Goal: Task Accomplishment & Management: Complete application form

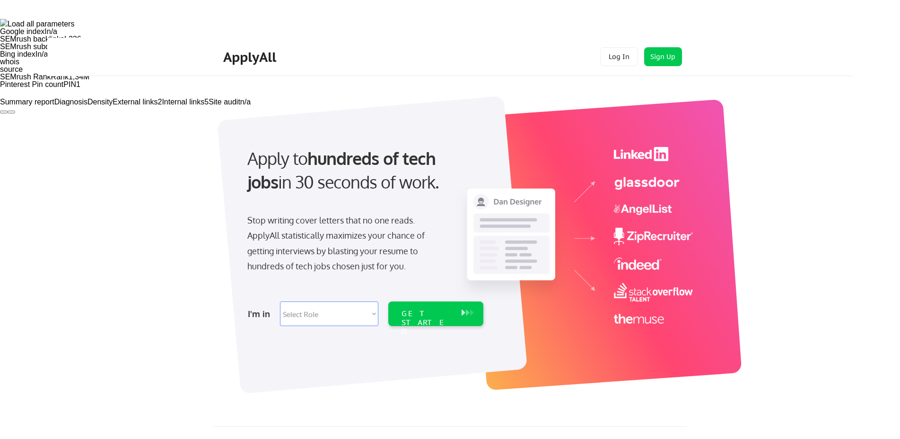
click at [8, 111] on button at bounding box center [4, 112] width 8 height 3
click at [51, 121] on button "For this domain" at bounding box center [25, 126] width 51 height 10
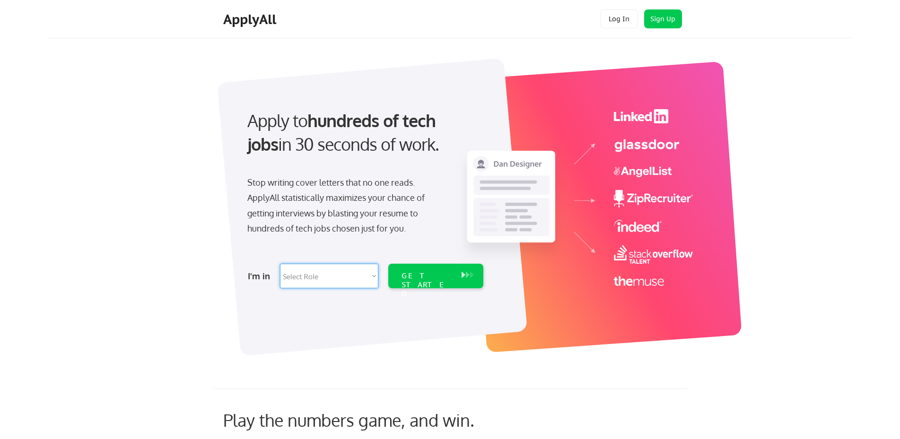
click at [335, 272] on select "Select Role Software Engineering Product Management Customer Success Sales UI/U…" at bounding box center [329, 276] width 98 height 25
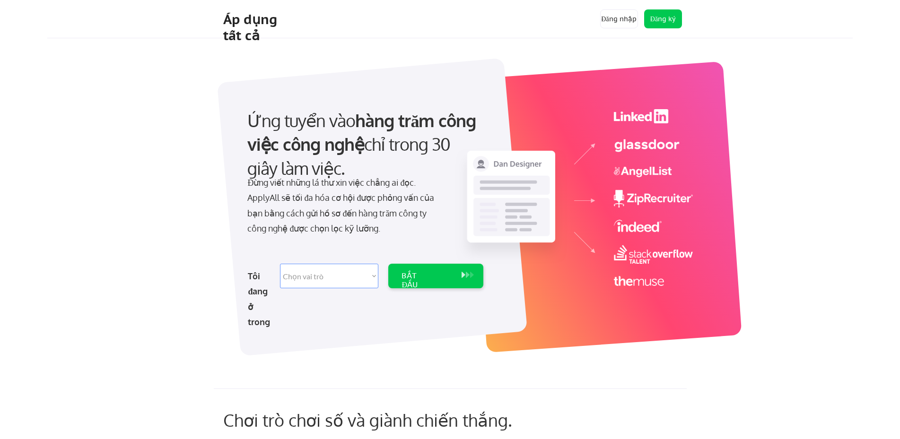
click at [321, 276] on select "Chọn vai trò Kỹ thuật phần mềm Quản lý sản phẩm Thành công của khách hàng Việc …" at bounding box center [329, 276] width 98 height 25
select select ""marketing___comms""
click at [280, 264] on select "Chọn vai trò Kỹ thuật phần mềm Quản lý sản phẩm Thành công của khách hàng Việc …" at bounding box center [329, 276] width 98 height 25
select select ""marketing___comms""
click at [416, 269] on div "BẮT ĐẦU" at bounding box center [427, 276] width 60 height 25
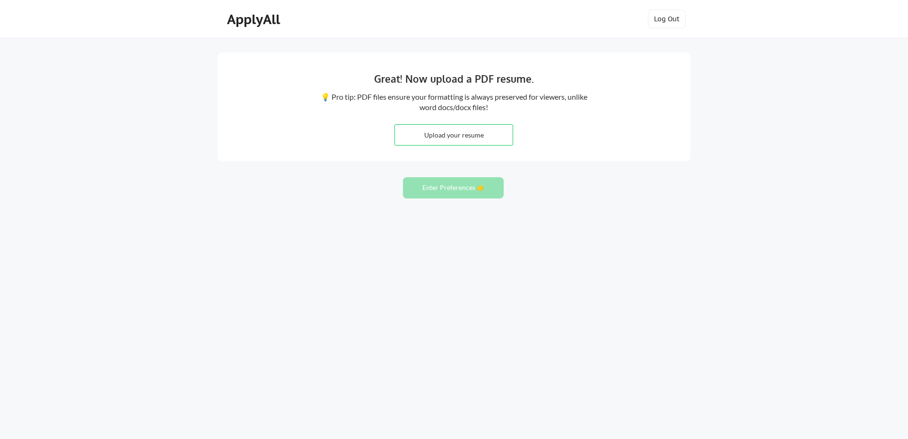
click at [450, 135] on input "file" at bounding box center [454, 135] width 118 height 20
type input "C:\fakepath\CV PHAN THANH SANG - facebook ads .pdf"
click at [448, 185] on button "Enter Preferences 👉" at bounding box center [453, 187] width 101 height 21
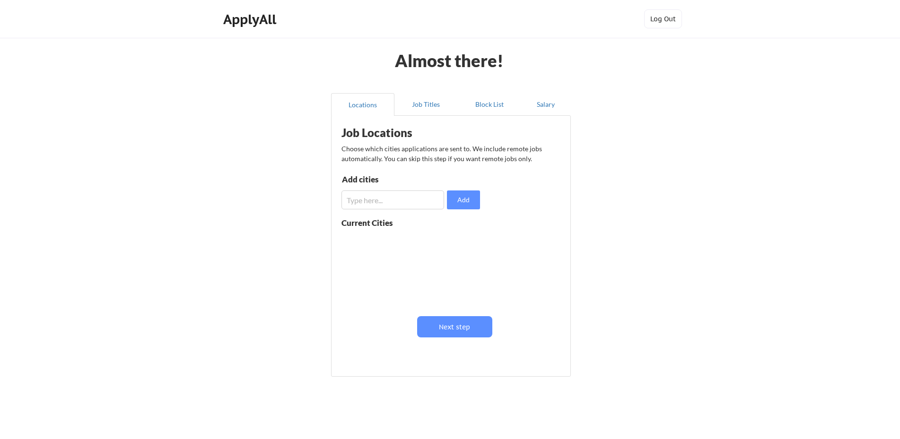
click at [376, 196] on input "input" at bounding box center [392, 199] width 103 height 19
click at [407, 202] on input "input" at bounding box center [392, 199] width 103 height 19
type input "[PERSON_NAME]"
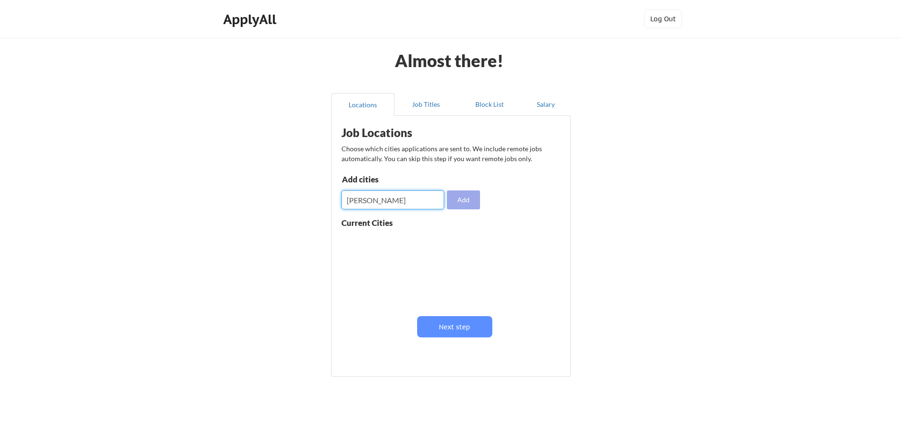
click at [459, 202] on button "Add" at bounding box center [463, 199] width 33 height 19
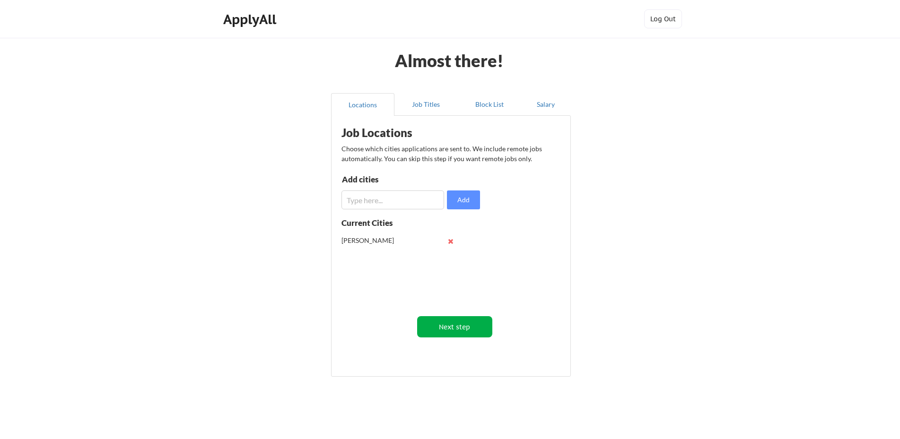
click at [449, 328] on button "Next step" at bounding box center [454, 326] width 75 height 21
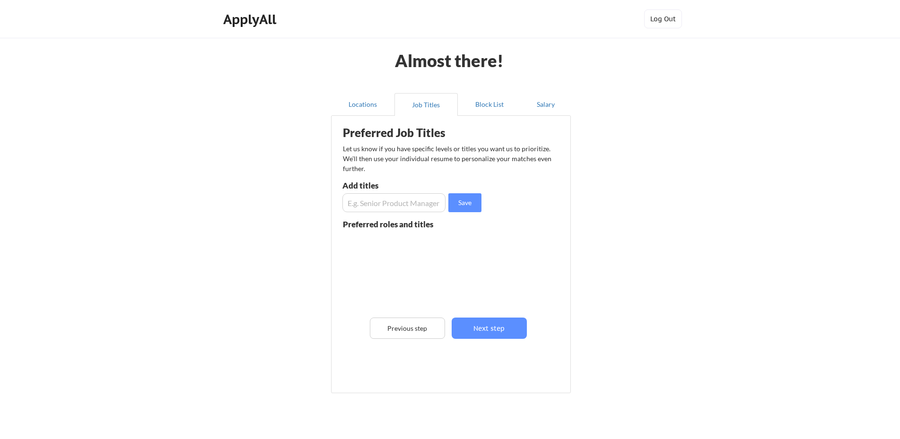
click at [382, 208] on input "input" at bounding box center [393, 202] width 103 height 19
type input "M"
type input "manager"
click at [461, 200] on button "Save" at bounding box center [464, 202] width 33 height 19
click at [486, 330] on button "Next step" at bounding box center [488, 328] width 75 height 21
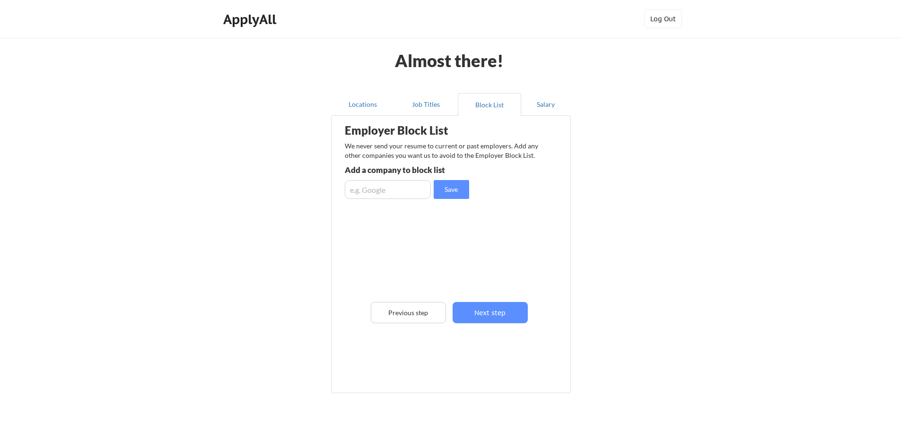
click at [398, 192] on input "input" at bounding box center [388, 189] width 86 height 19
type input "link power"
click at [489, 311] on button "Next step" at bounding box center [489, 312] width 75 height 21
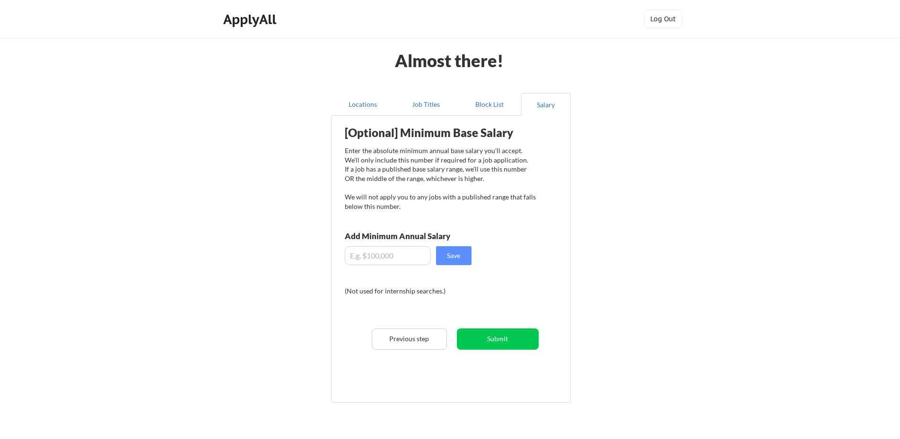
click at [391, 253] on input "input" at bounding box center [388, 255] width 86 height 19
click at [476, 339] on button "Submit" at bounding box center [498, 339] width 82 height 21
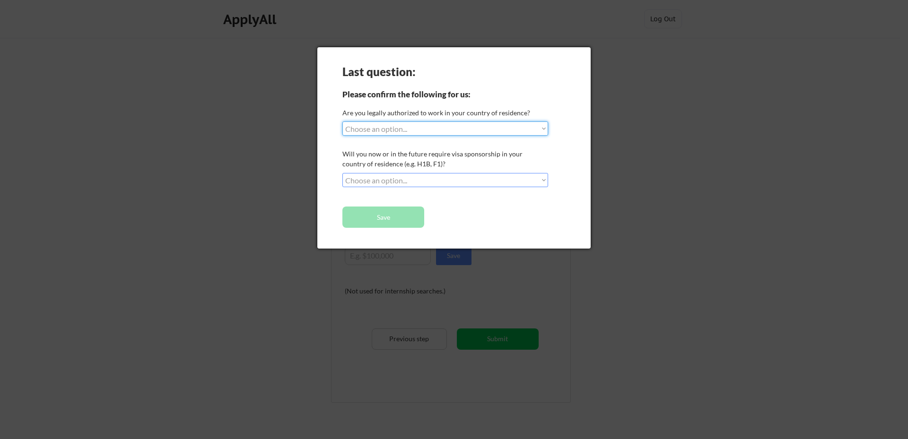
click at [384, 130] on select "Choose an option... Yes, I am a [DEMOGRAPHIC_DATA] Citizen Yes, I am a [DEMOGRA…" at bounding box center [445, 128] width 206 height 14
click at [342, 121] on select "Choose an option... Yes, I am a [DEMOGRAPHIC_DATA] Citizen Yes, I am a [DEMOGRA…" at bounding box center [445, 128] width 206 height 14
click at [396, 135] on select "Choose an option... Yes, I am a [DEMOGRAPHIC_DATA] Citizen Yes, I am a [DEMOGRA…" at bounding box center [445, 128] width 206 height 14
click at [400, 132] on select "Chọn một tùy chọn... [PERSON_NAME], tôi là công dân Hoa [PERSON_NAME], tôi là c…" at bounding box center [445, 128] width 206 height 14
select select ""no__i_am_not__yet__authorized""
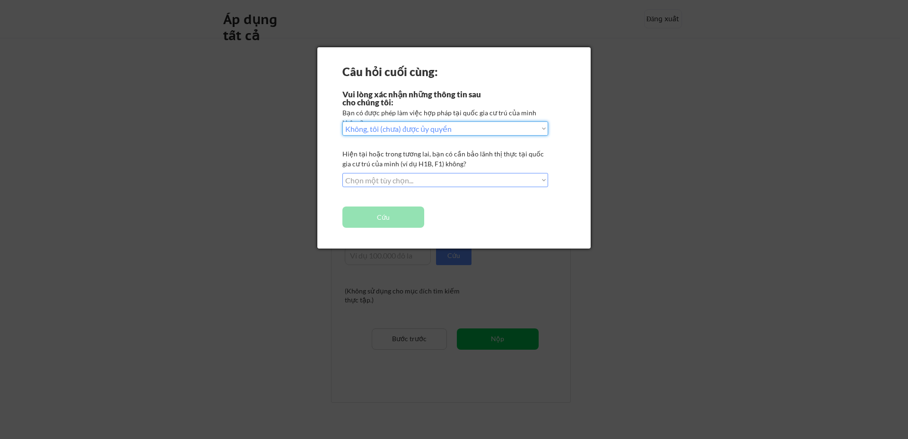
click at [342, 121] on select "Chọn một tùy chọn... [PERSON_NAME], tôi là công dân Hoa [PERSON_NAME], tôi là c…" at bounding box center [445, 128] width 206 height 14
click at [394, 175] on select "Chọn một tùy chọn... Không, tôi sẽ không cần tài trợ Vâng, tôi sẽ cần sự tài trợ" at bounding box center [445, 180] width 206 height 14
click at [342, 173] on select "Chọn một tùy chọn... Không, tôi sẽ không cần tài trợ Vâng, tôi sẽ cần sự tài trợ" at bounding box center [445, 180] width 206 height 14
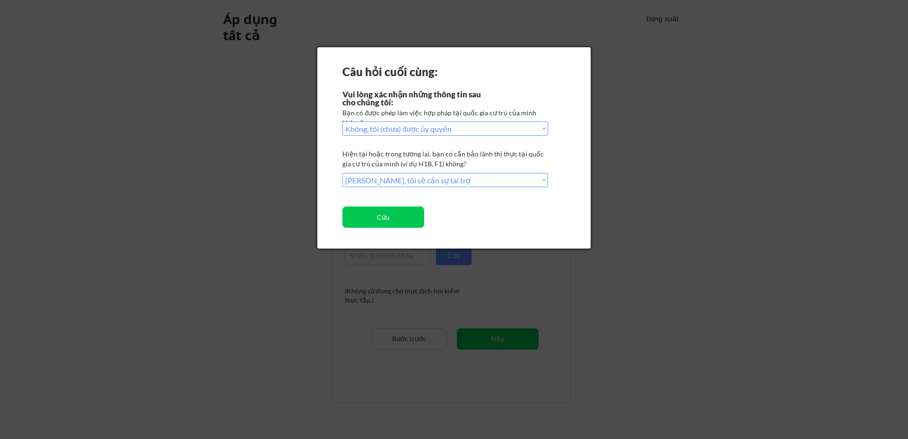
click at [382, 182] on select "Choose an option... Không, tôi sẽ không cần tài trợ Vâng, tôi sẽ cần sự tài trợ" at bounding box center [445, 180] width 206 height 14
select select ""no__i_will_not_need_sponsorship""
click at [342, 173] on select "Choose an option... Không, tôi sẽ không cần tài trợ Vâng, tôi sẽ cần sự tài trợ" at bounding box center [445, 180] width 206 height 14
click at [381, 218] on font "Cứu" at bounding box center [383, 217] width 13 height 8
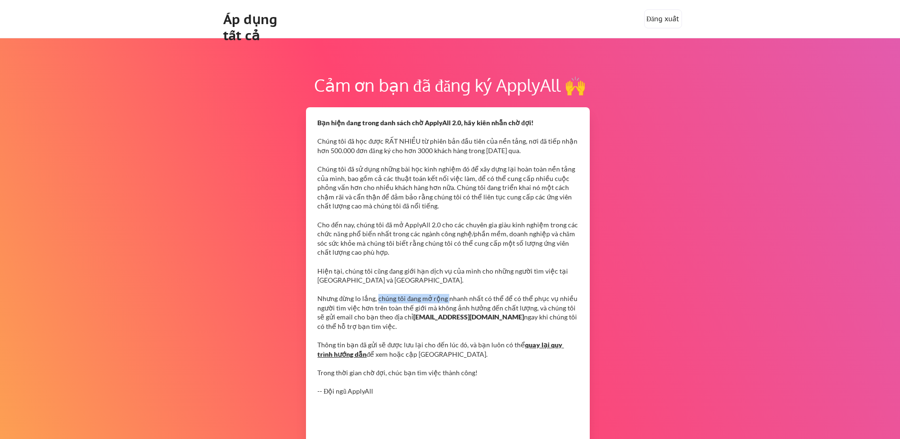
drag, startPoint x: 427, startPoint y: 301, endPoint x: 446, endPoint y: 302, distance: 19.0
click at [445, 302] on font "Nhưng đừng lo lắng, chúng tôi đang mở rộng nhanh nhất có thể để có thể phục vụ …" at bounding box center [447, 307] width 261 height 26
click at [446, 302] on font "Nhưng đừng lo lắng, chúng tôi đang mở rộng nhanh nhất có thể để có thể phục vụ …" at bounding box center [447, 307] width 261 height 26
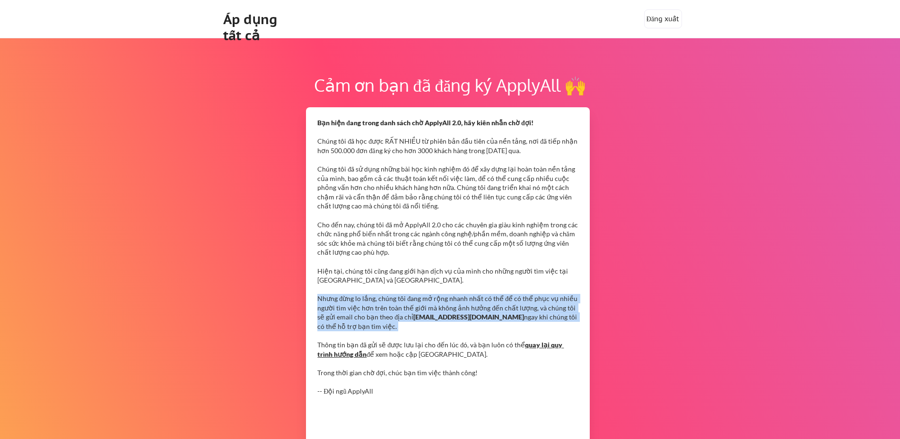
click at [446, 302] on font "Nhưng đừng lo lắng, chúng tôi đang mở rộng nhanh nhất có thể để có thể phục vụ …" at bounding box center [447, 307] width 261 height 26
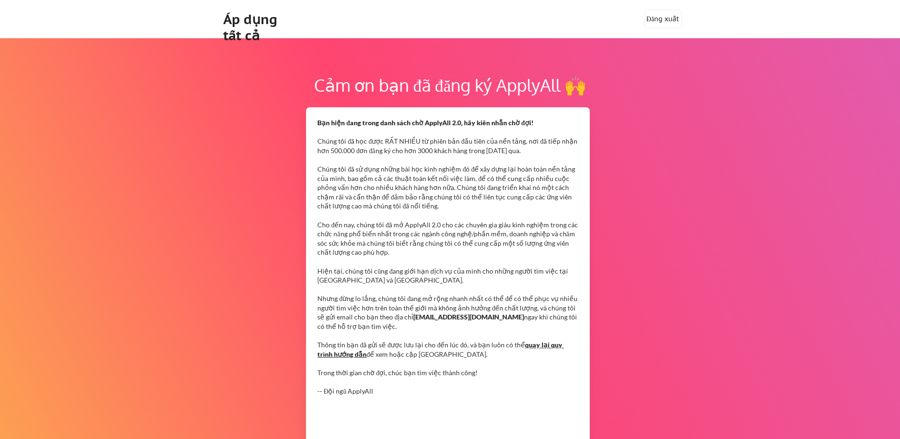
click at [531, 341] on font "quay lại quy trình hướng dẫn" at bounding box center [440, 349] width 246 height 17
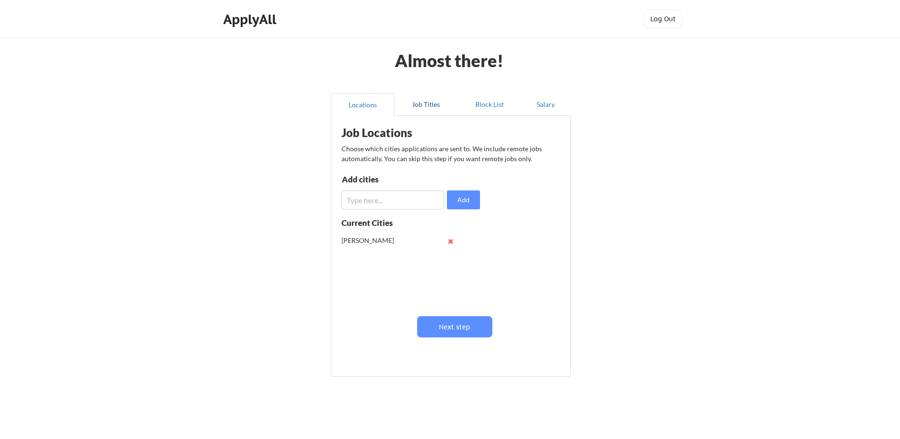
click at [438, 102] on button "Job Titles" at bounding box center [425, 104] width 63 height 23
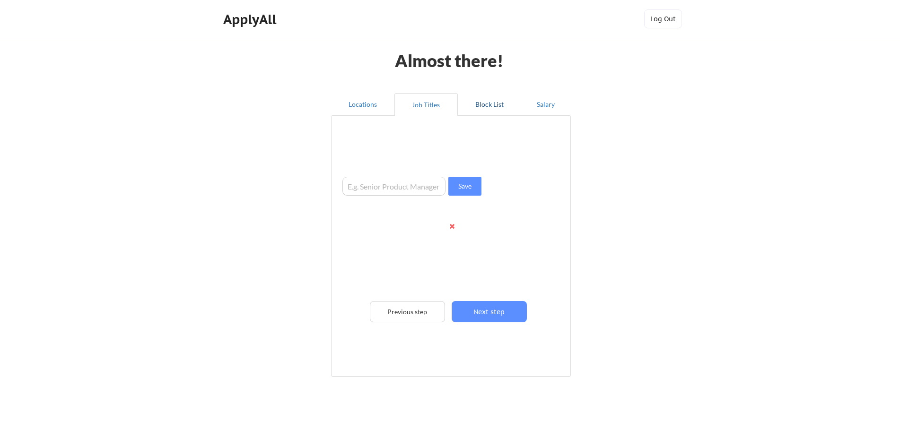
click at [501, 102] on button "Block List" at bounding box center [489, 104] width 63 height 23
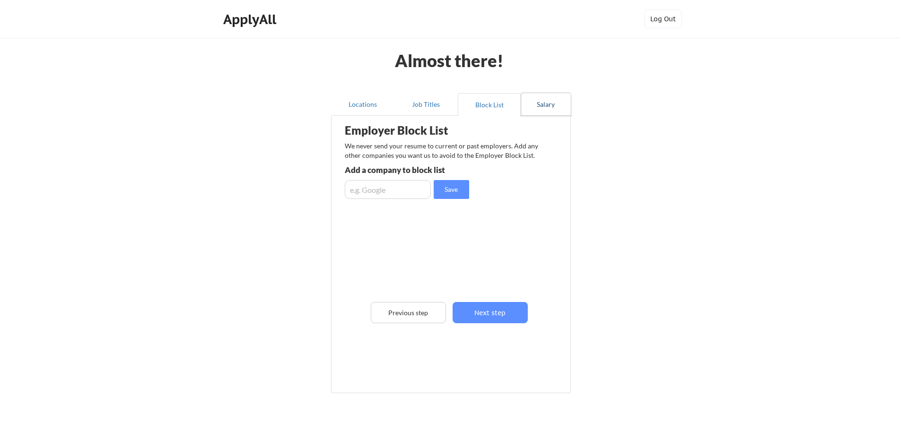
click at [550, 103] on button "Salary" at bounding box center [546, 104] width 50 height 23
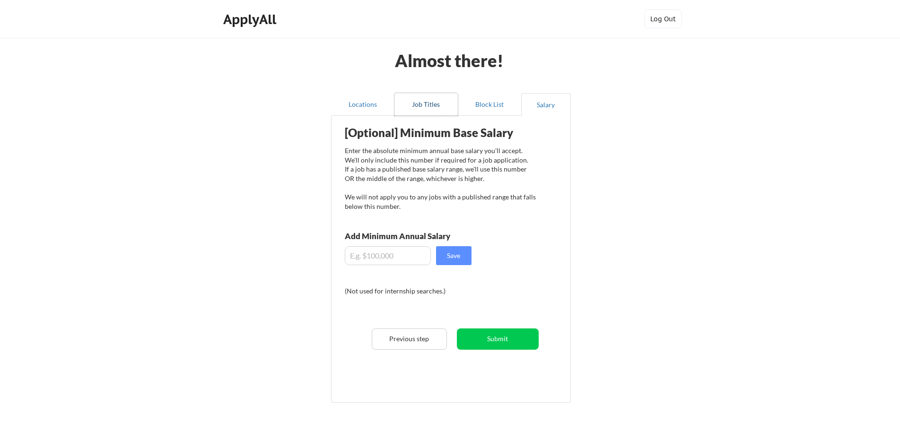
click at [450, 101] on button "Job Titles" at bounding box center [425, 104] width 63 height 23
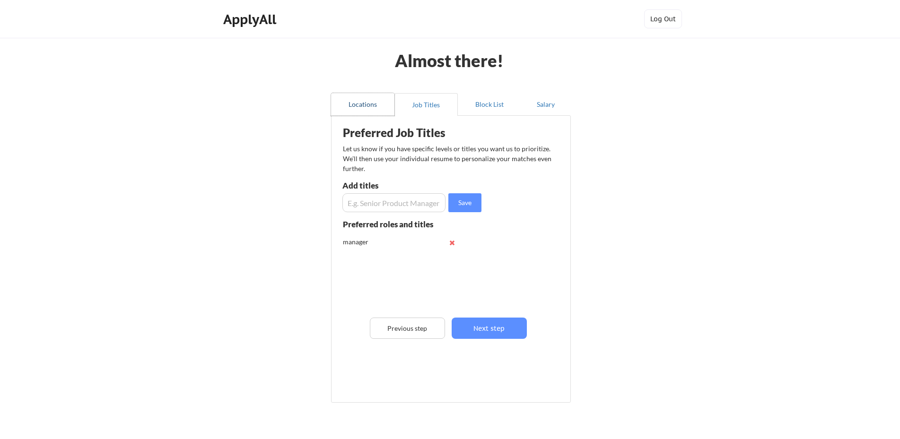
click at [372, 101] on button "Locations" at bounding box center [362, 104] width 63 height 23
